Goal: Communication & Community: Answer question/provide support

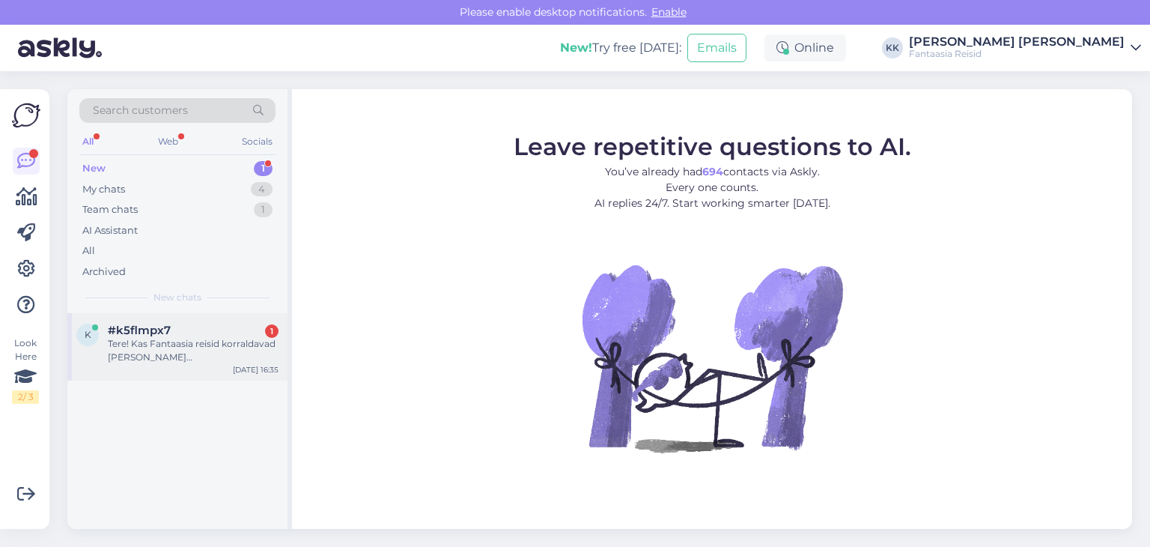
click at [146, 335] on span "#k5flmpx7" at bounding box center [139, 329] width 63 height 13
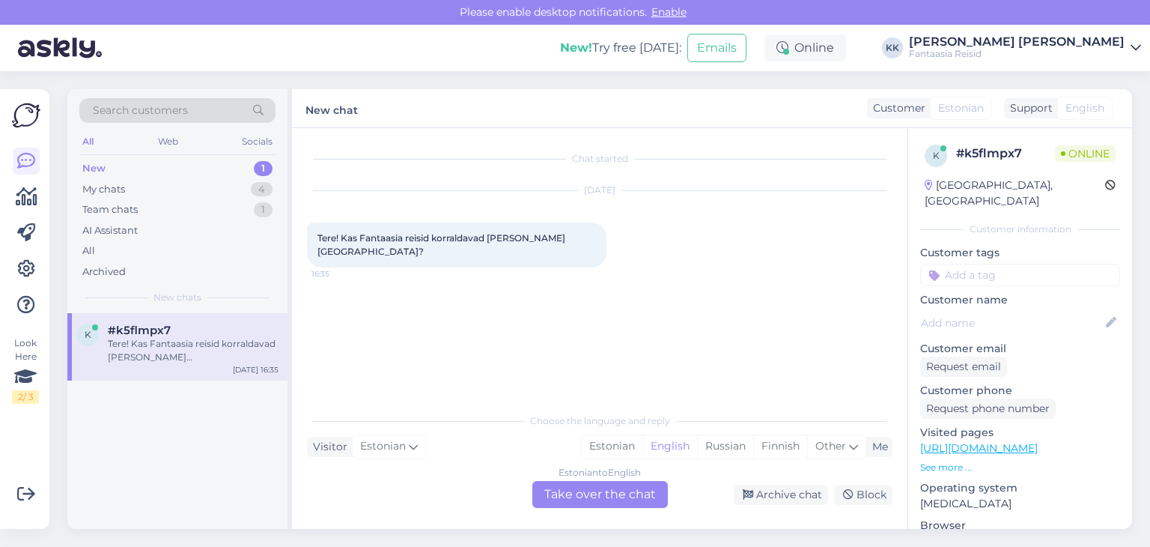
click at [567, 490] on div "Estonian to English Take over the chat" at bounding box center [600, 494] width 136 height 27
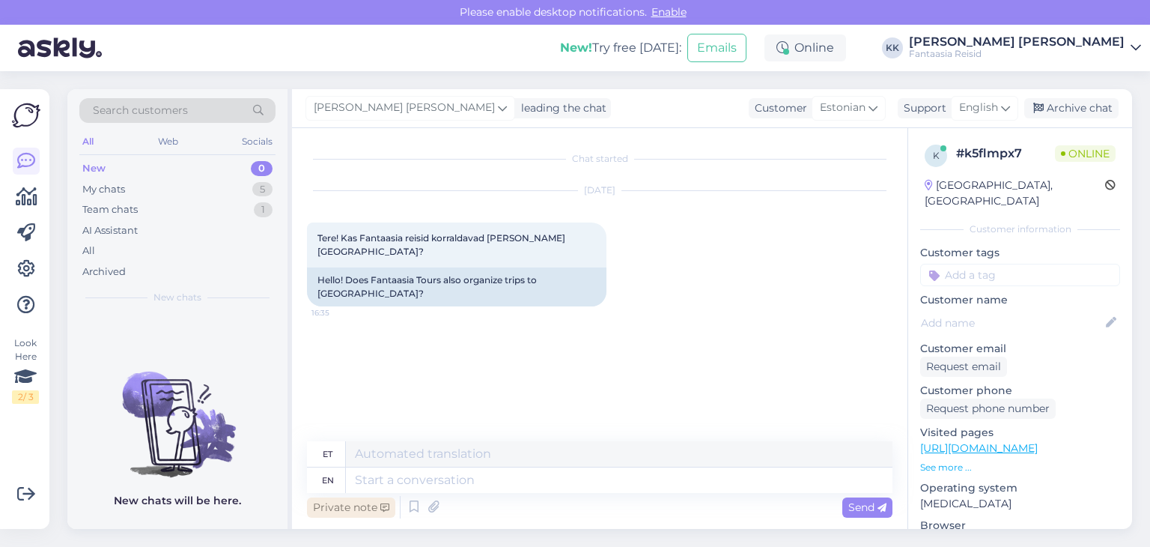
click at [363, 504] on div "Private note" at bounding box center [351, 507] width 88 height 20
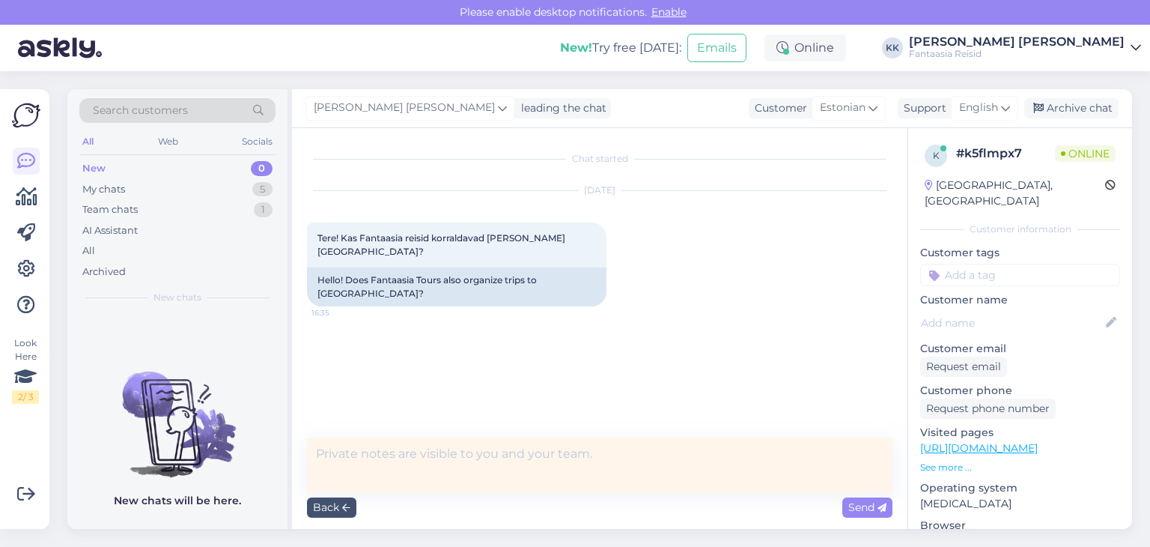
click at [368, 468] on textarea at bounding box center [599, 465] width 585 height 55
click at [354, 457] on textarea at bounding box center [599, 465] width 585 height 55
click at [347, 457] on textarea at bounding box center [599, 465] width 585 height 55
click at [330, 457] on textarea at bounding box center [599, 465] width 585 height 55
click at [160, 190] on div "My chats 5" at bounding box center [177, 189] width 196 height 21
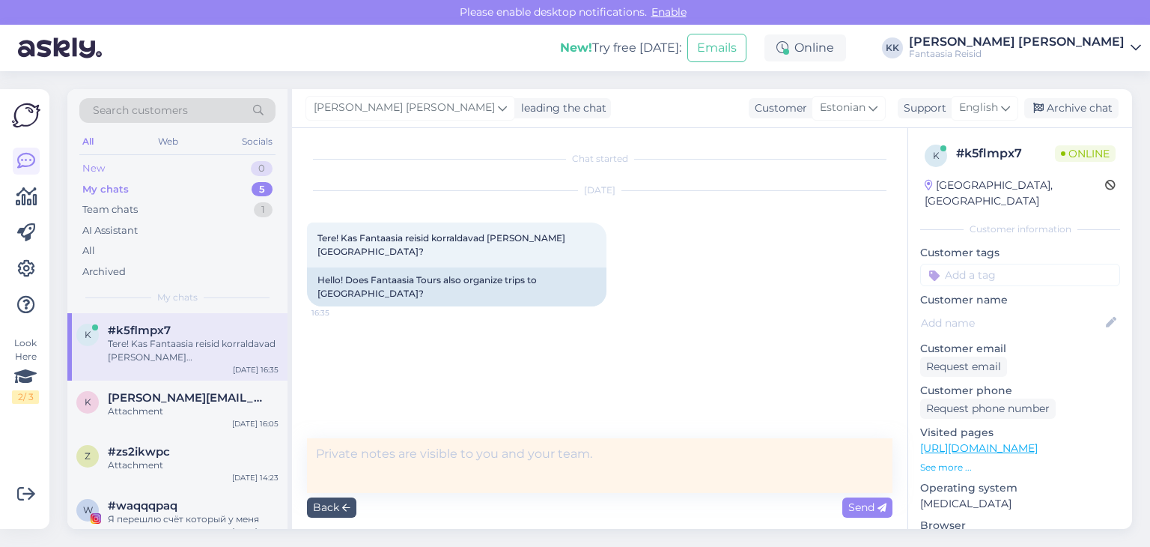
click at [160, 165] on div "New 0" at bounding box center [177, 168] width 196 height 21
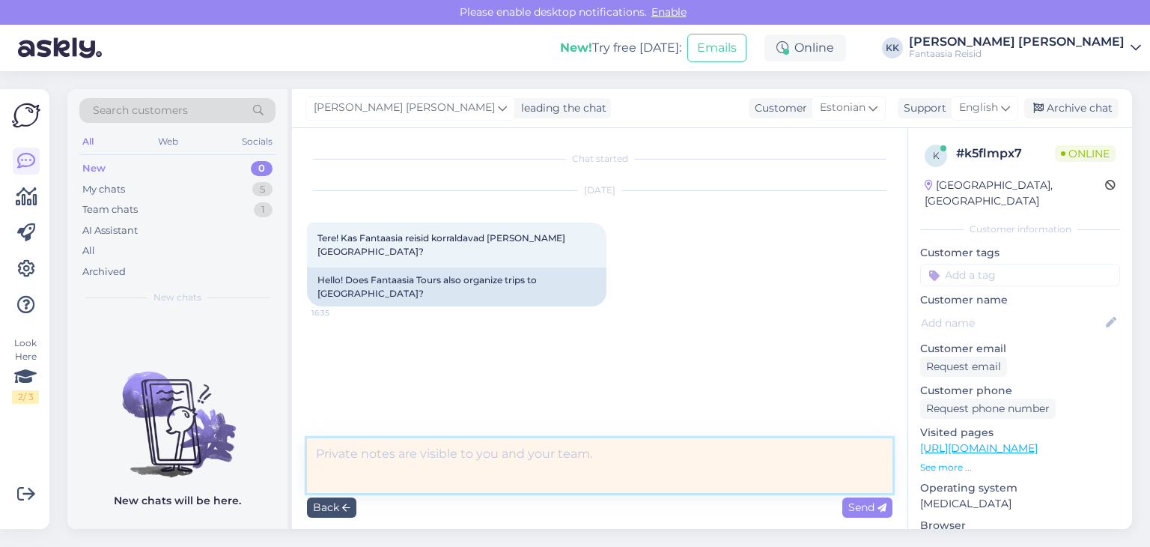
click at [371, 462] on textarea at bounding box center [599, 465] width 585 height 55
click at [347, 453] on textarea "Tere, [GEOGRAPHIC_DATA] me reise ei paku." at bounding box center [599, 465] width 585 height 55
type textarea "Tere, Tänan Teid päringu eest. [GEOGRAPHIC_DATA] me reise ei paku."
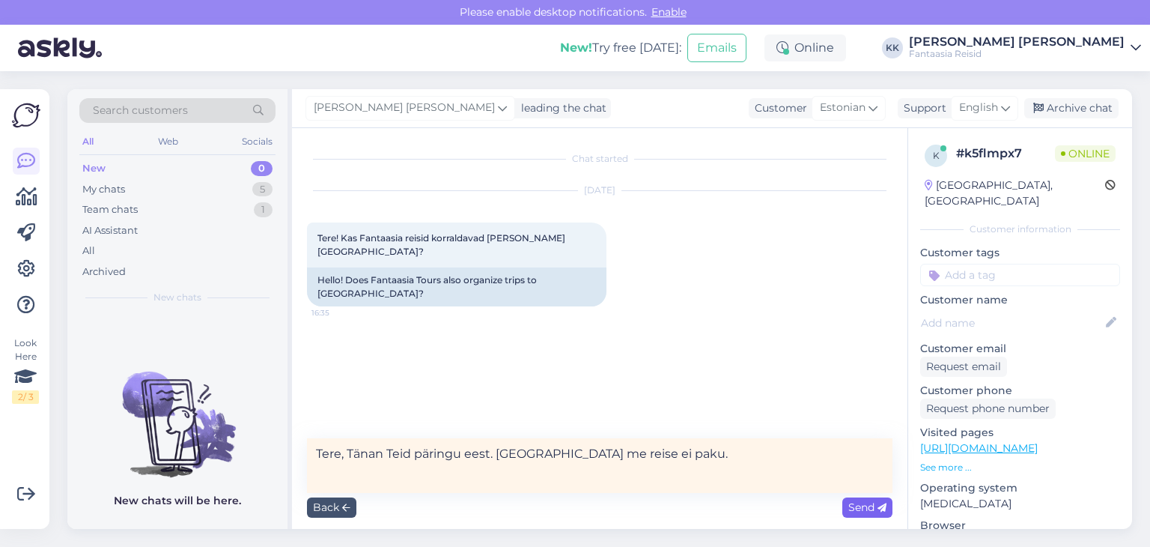
click at [871, 505] on span "Send" at bounding box center [867, 506] width 38 height 13
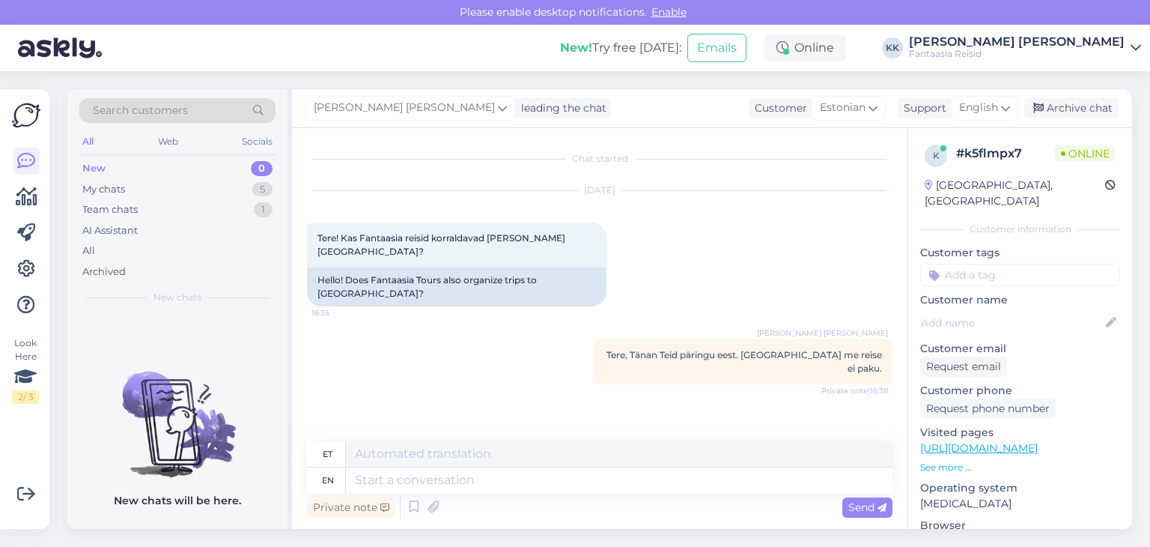
click at [116, 165] on div "New 0" at bounding box center [177, 168] width 196 height 21
click at [110, 165] on div "New 0" at bounding box center [177, 168] width 196 height 21
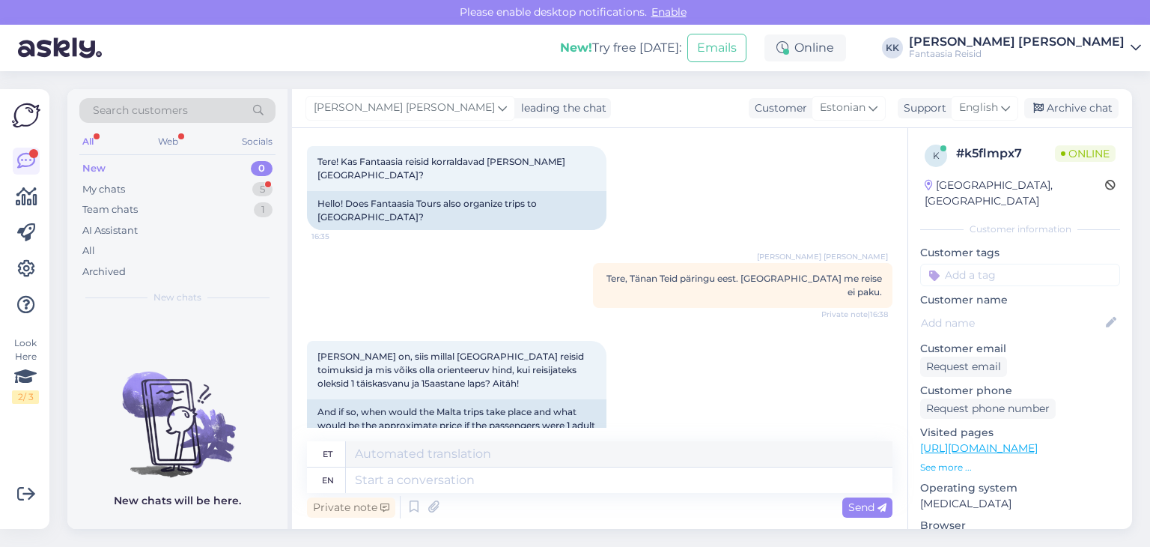
drag, startPoint x: 354, startPoint y: 505, endPoint x: 365, endPoint y: 505, distance: 11.2
click at [354, 507] on div "Private note" at bounding box center [351, 507] width 88 height 20
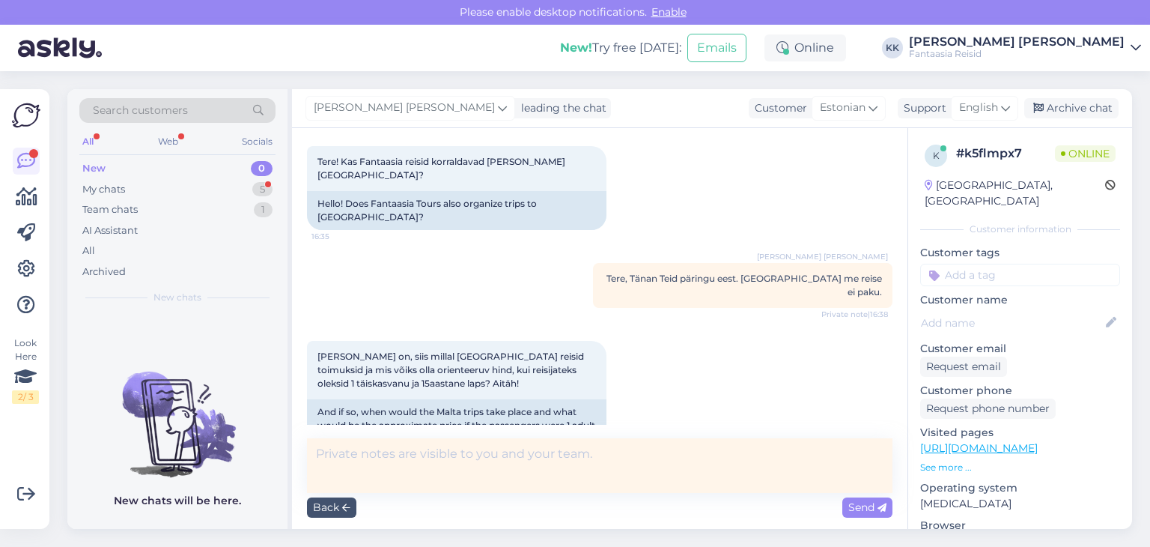
click at [359, 466] on textarea at bounding box center [599, 465] width 585 height 55
type textarea "T"
type textarea "k"
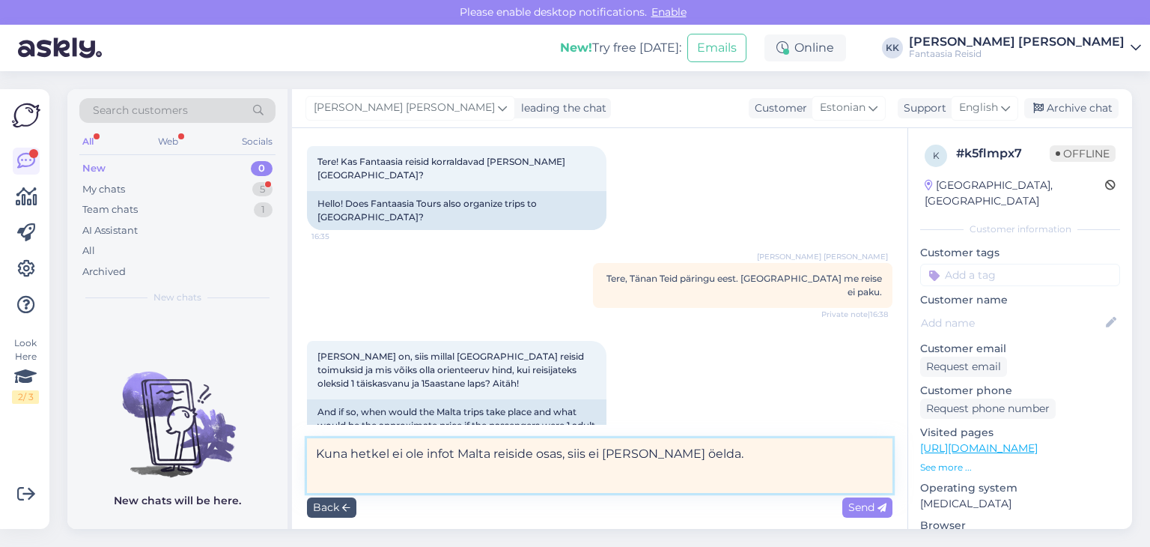
click at [561, 454] on textarea "Kuna hetkel ei ole infot Malta reiside osas, siis ei [PERSON_NAME] öelda." at bounding box center [599, 465] width 585 height 55
drag, startPoint x: 548, startPoint y: 451, endPoint x: 527, endPoint y: 451, distance: 21.0
click at [527, 451] on textarea "Kuna me Maltale reise ei paku, siis , siis ei [PERSON_NAME] öelda." at bounding box center [599, 465] width 585 height 55
click at [640, 450] on textarea "Kuna me Maltale reise ei paku, siis ei [PERSON_NAME] öelda." at bounding box center [599, 465] width 585 height 55
click at [567, 450] on textarea "Kuna me Maltale reise ei paku, siis ei [PERSON_NAME] öelda." at bounding box center [599, 465] width 585 height 55
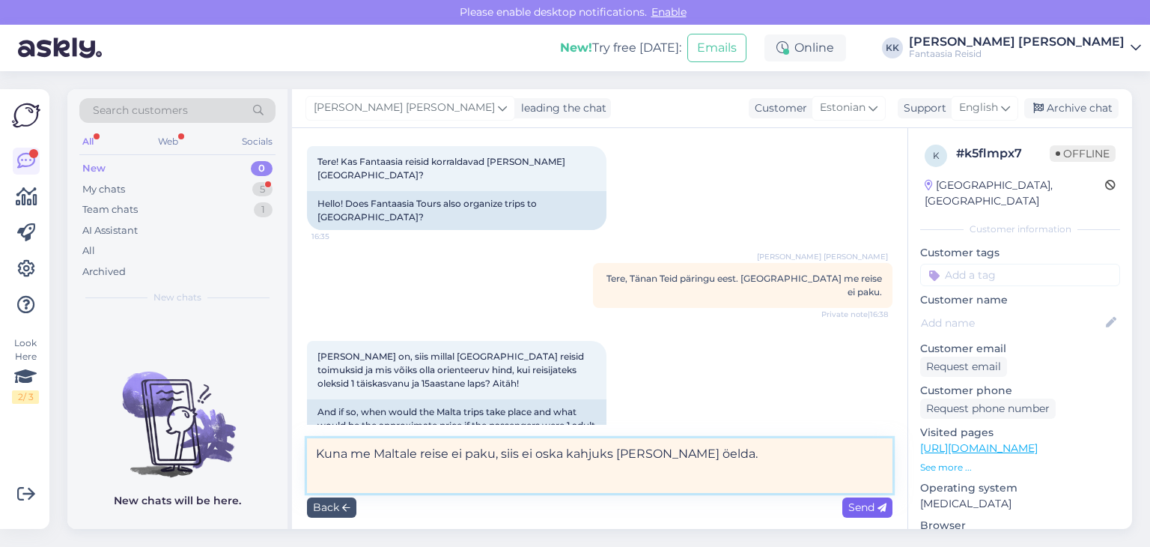
type textarea "Kuna me Maltale reise ei paku, siis ei oska kahjuks [PERSON_NAME] öelda."
click at [865, 508] on span "Send" at bounding box center [867, 506] width 38 height 13
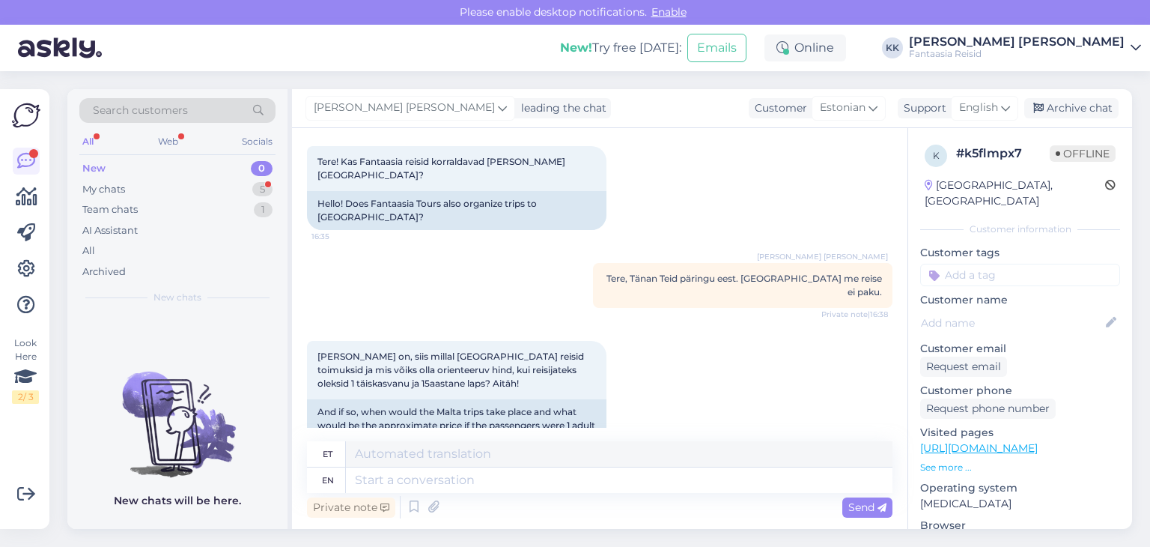
scroll to position [154, 0]
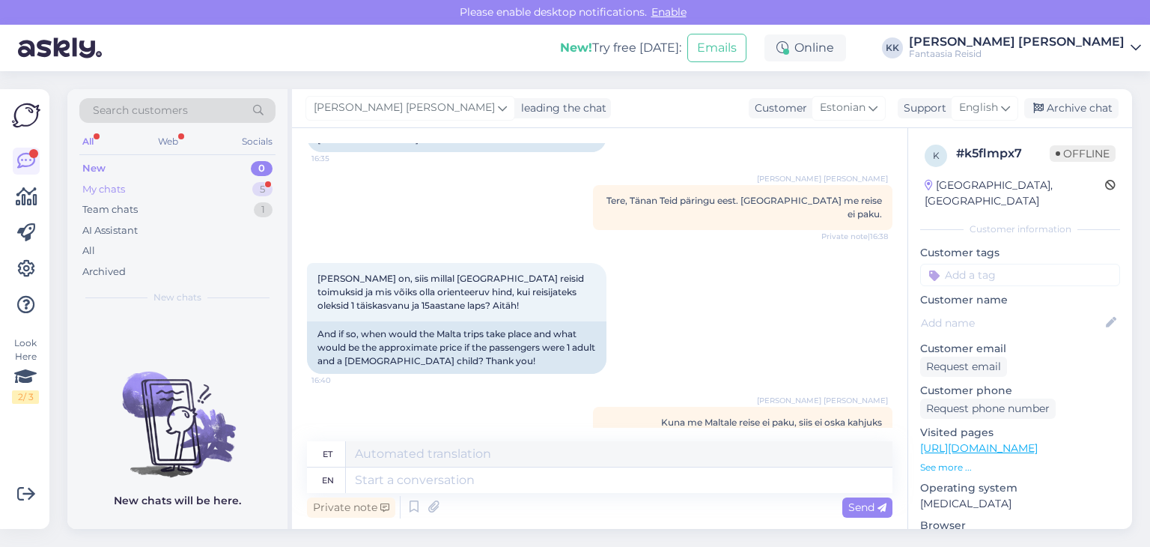
click at [127, 186] on div "My chats 5" at bounding box center [177, 189] width 196 height 21
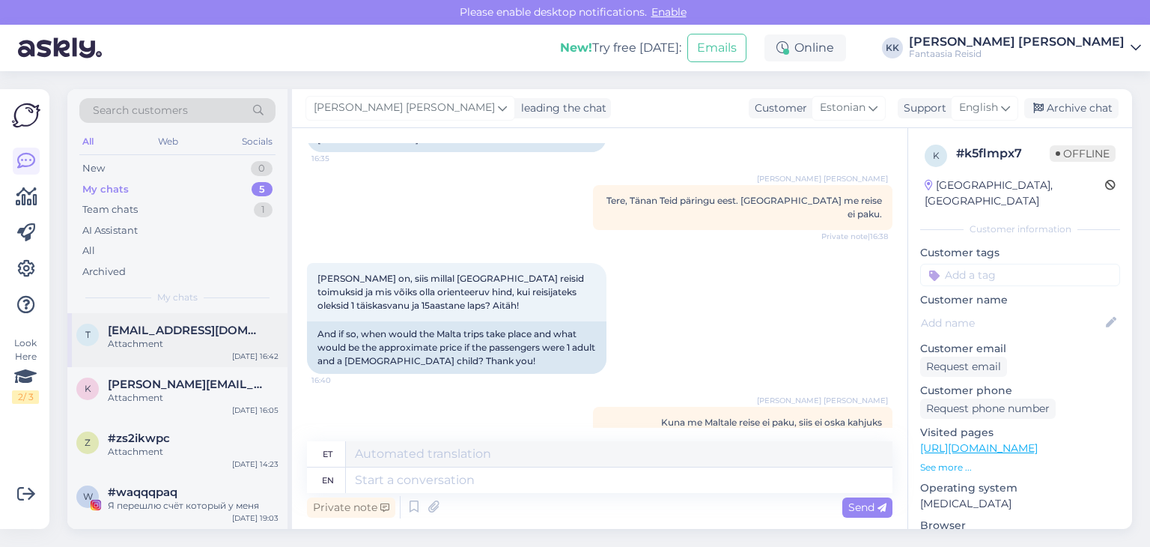
click at [174, 337] on div "Attachment" at bounding box center [193, 343] width 171 height 13
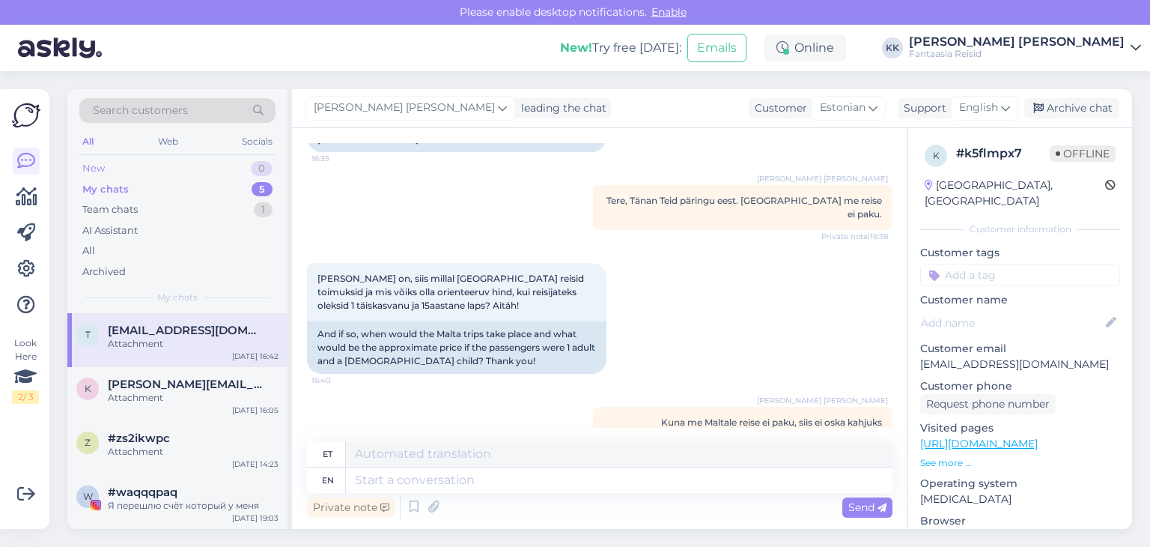
click at [166, 171] on div "New 0" at bounding box center [177, 168] width 196 height 21
